Goal: Task Accomplishment & Management: Use online tool/utility

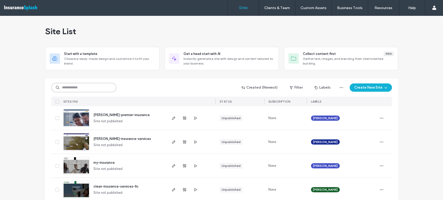
click at [91, 88] on input at bounding box center [83, 87] width 65 height 9
paste input "**********"
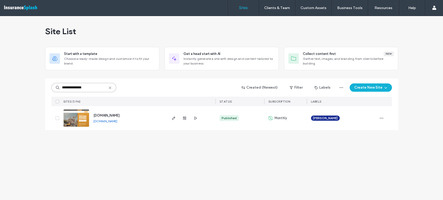
type input "**********"
click at [117, 118] on div "[DOMAIN_NAME]" at bounding box center [106, 115] width 26 height 5
click at [119, 114] on span "[DOMAIN_NAME]" at bounding box center [106, 116] width 26 height 4
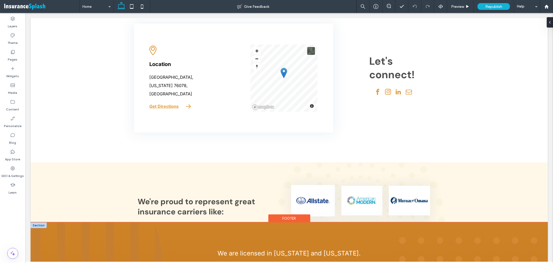
scroll to position [1787, 0]
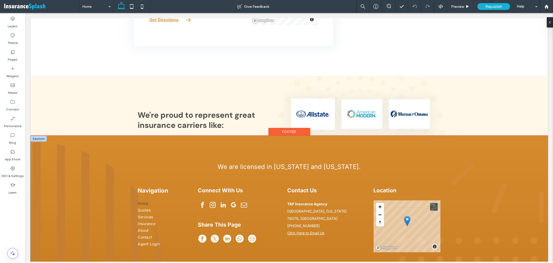
drag, startPoint x: 170, startPoint y: 143, endPoint x: 259, endPoint y: 143, distance: 89.2
click at [170, 143] on div "Navigation Home Quotes Services Insurance About Contact Agent Login Connect Wit…" at bounding box center [289, 222] width 311 height 174
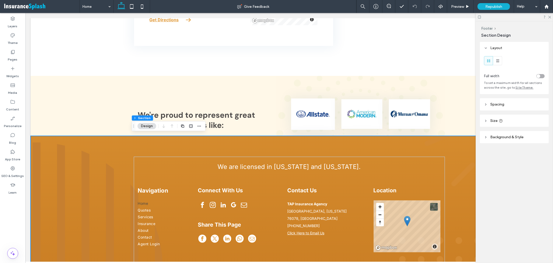
click at [507, 121] on header "Size" at bounding box center [514, 120] width 69 height 12
click at [507, 105] on header "Spacing" at bounding box center [514, 104] width 69 height 12
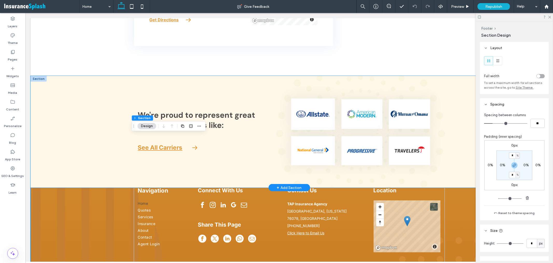
click at [99, 81] on div "We're proud to represent great insurance carriers like: See All Carriers" at bounding box center [289, 131] width 518 height 112
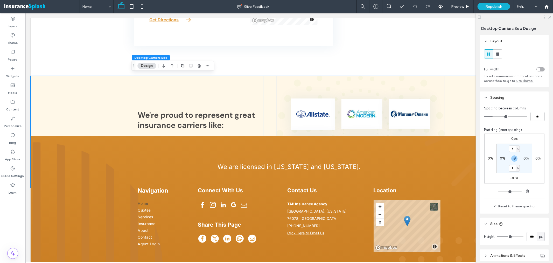
click at [515, 179] on label "-10%" at bounding box center [515, 178] width 9 height 4
type input "*"
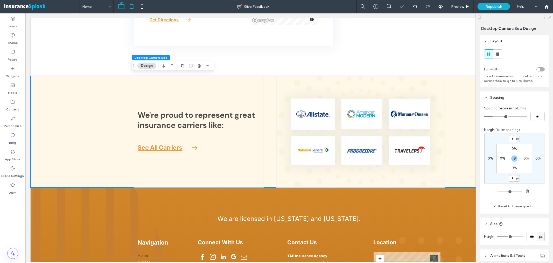
click at [131, 3] on icon at bounding box center [132, 6] width 10 height 10
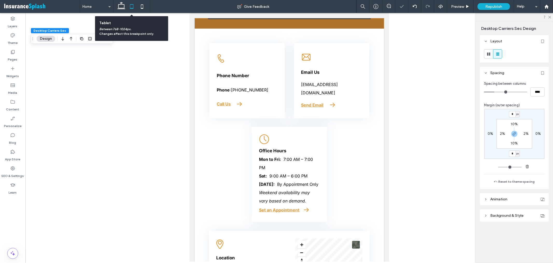
scroll to position [2164, 0]
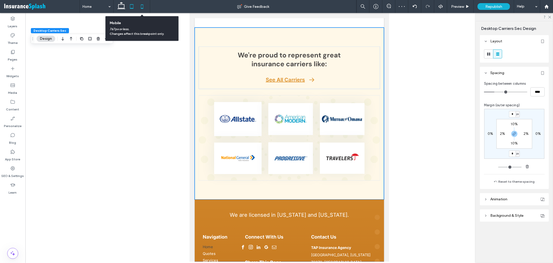
click at [140, 3] on icon at bounding box center [142, 6] width 10 height 10
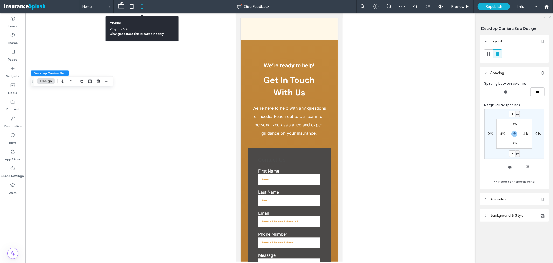
type input "*"
type input "***"
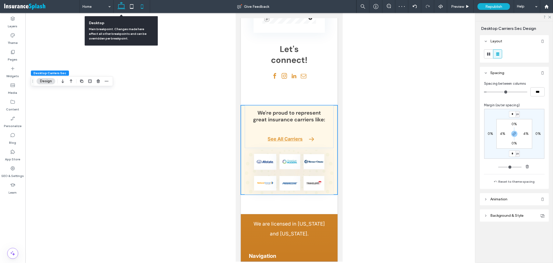
click at [120, 3] on icon at bounding box center [121, 6] width 10 height 10
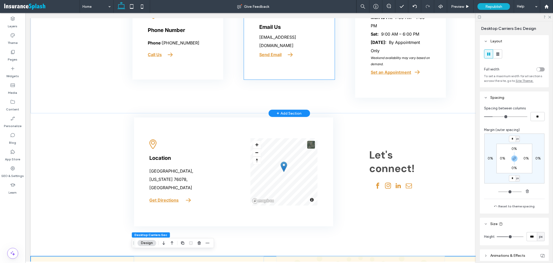
scroll to position [1552, 0]
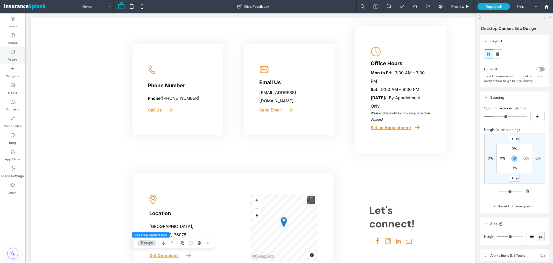
click at [16, 55] on label "Pages" at bounding box center [13, 57] width 10 height 7
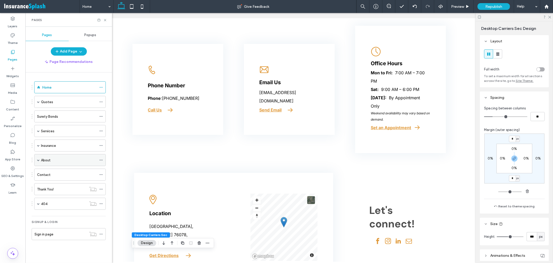
click at [37, 162] on span at bounding box center [38, 159] width 3 height 11
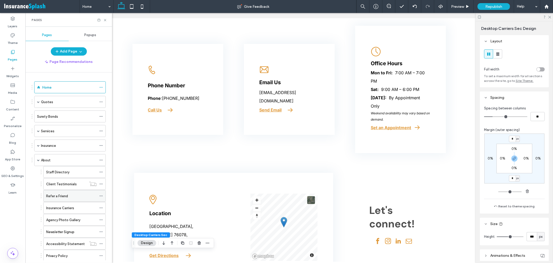
scroll to position [29, 0]
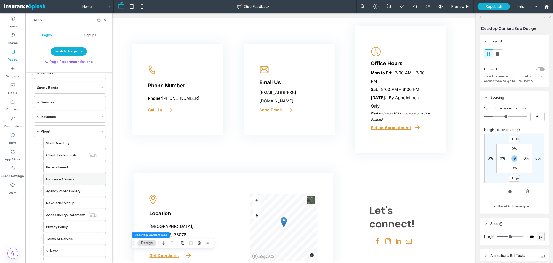
click at [69, 180] on label "Insurance Carriers" at bounding box center [60, 178] width 28 height 9
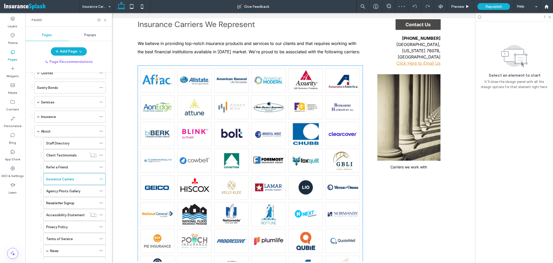
scroll to position [173, 0]
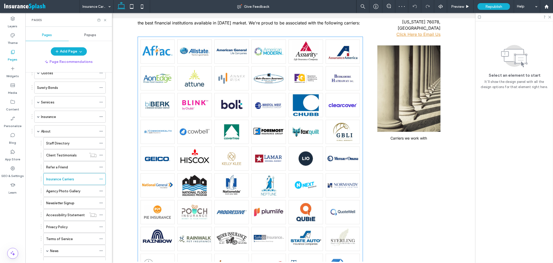
click at [279, 126] on link at bounding box center [268, 131] width 35 height 24
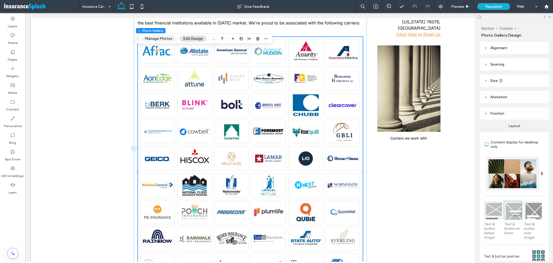
click at [169, 37] on button "Manage Photos" at bounding box center [159, 39] width 34 height 6
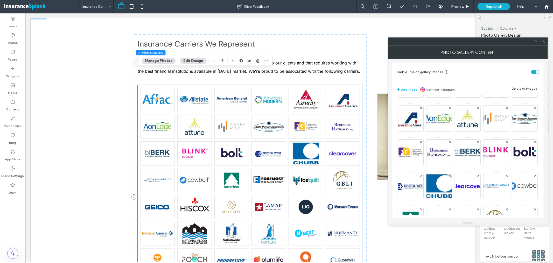
scroll to position [115, 0]
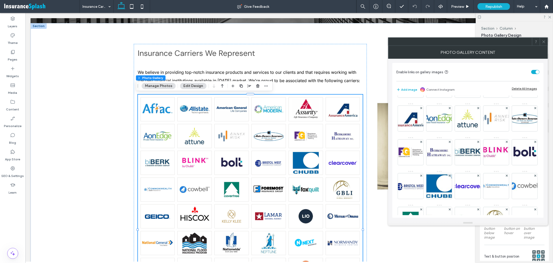
click at [542, 40] on icon at bounding box center [544, 42] width 4 height 4
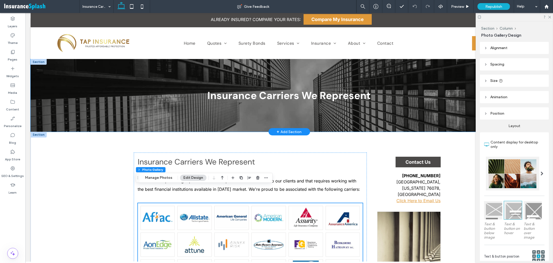
scroll to position [0, 0]
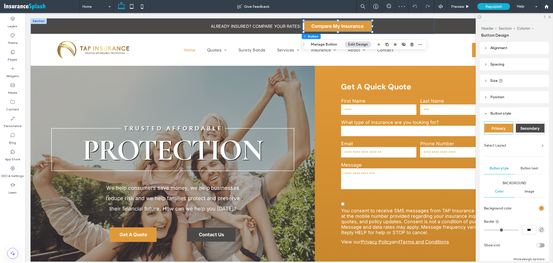
type input "**"
click at [326, 43] on button "Manage Button" at bounding box center [324, 44] width 33 height 6
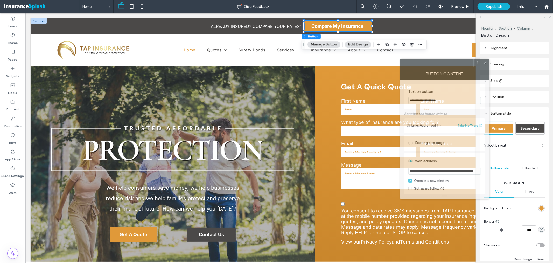
drag, startPoint x: 526, startPoint y: 66, endPoint x: 396, endPoint y: 63, distance: 129.7
click at [401, 63] on div at bounding box center [437, 63] width 73 height 8
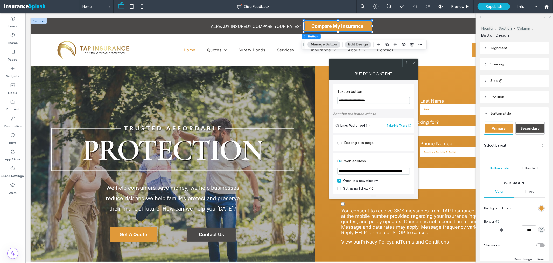
click at [414, 62] on use at bounding box center [414, 62] width 3 height 3
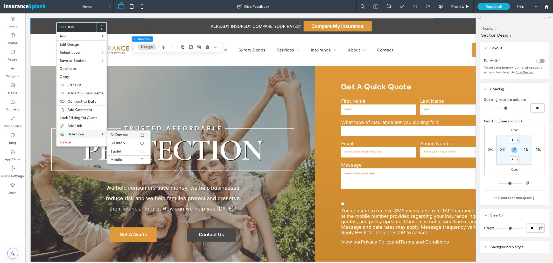
click at [126, 134] on span "All Devices" at bounding box center [120, 134] width 18 height 4
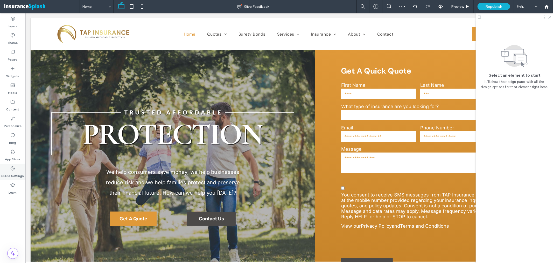
click at [8, 171] on label "SEO & Settings" at bounding box center [13, 174] width 23 height 7
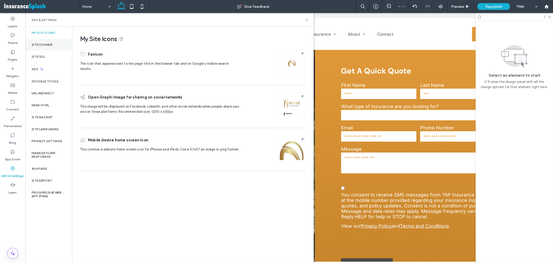
click at [45, 43] on label "Site Domain" at bounding box center [42, 45] width 21 height 4
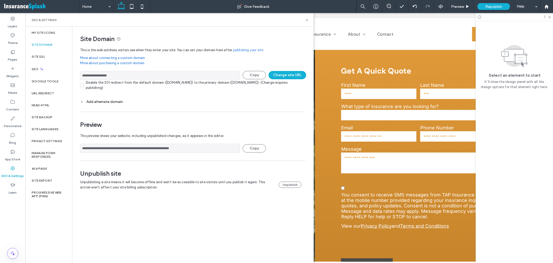
click at [255, 47] on link "publishing your site" at bounding box center [248, 49] width 30 height 5
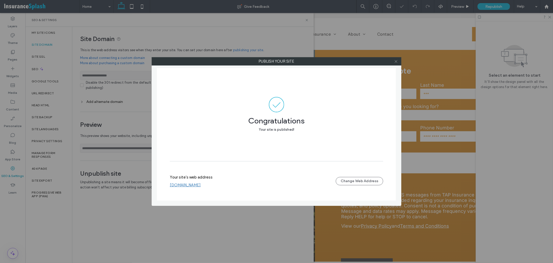
click at [397, 61] on icon at bounding box center [396, 61] width 4 height 4
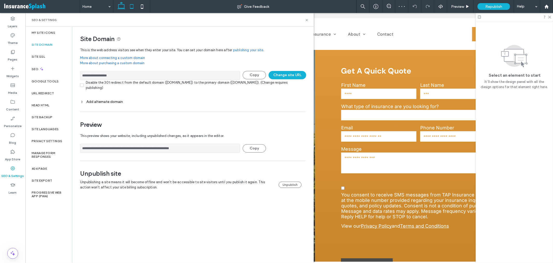
drag, startPoint x: 124, startPoint y: 2, endPoint x: 131, endPoint y: 4, distance: 7.3
click at [125, 2] on icon at bounding box center [121, 6] width 10 height 10
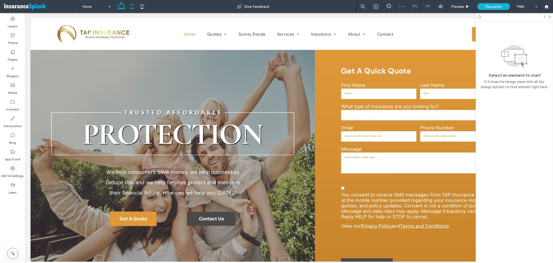
click at [131, 4] on icon at bounding box center [132, 6] width 10 height 10
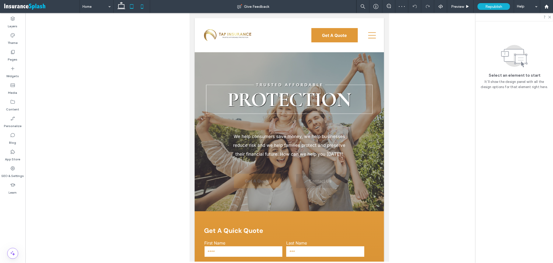
click at [139, 8] on icon at bounding box center [142, 6] width 10 height 10
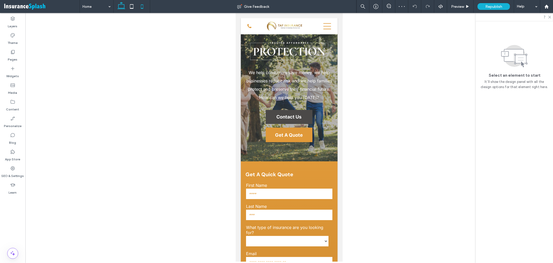
click at [120, 7] on icon at bounding box center [121, 6] width 10 height 10
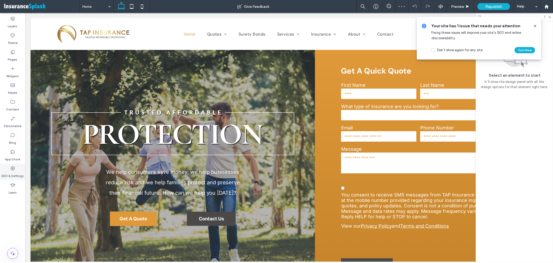
click at [11, 170] on icon at bounding box center [12, 168] width 5 height 5
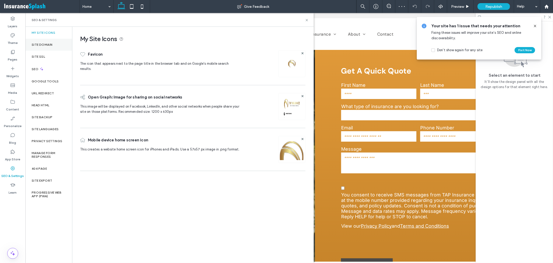
click at [59, 46] on div "Site Domain" at bounding box center [48, 45] width 47 height 12
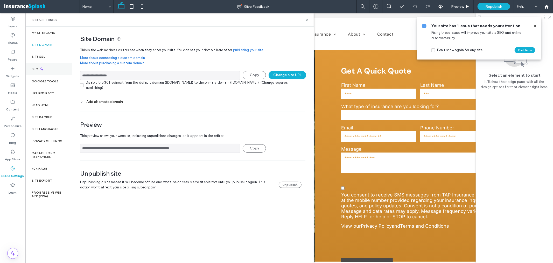
drag, startPoint x: 140, startPoint y: 77, endPoint x: 26, endPoint y: 68, distance: 114.2
click at [27, 68] on div "**********" at bounding box center [169, 145] width 288 height 236
